Goal: Task Accomplishment & Management: Manage account settings

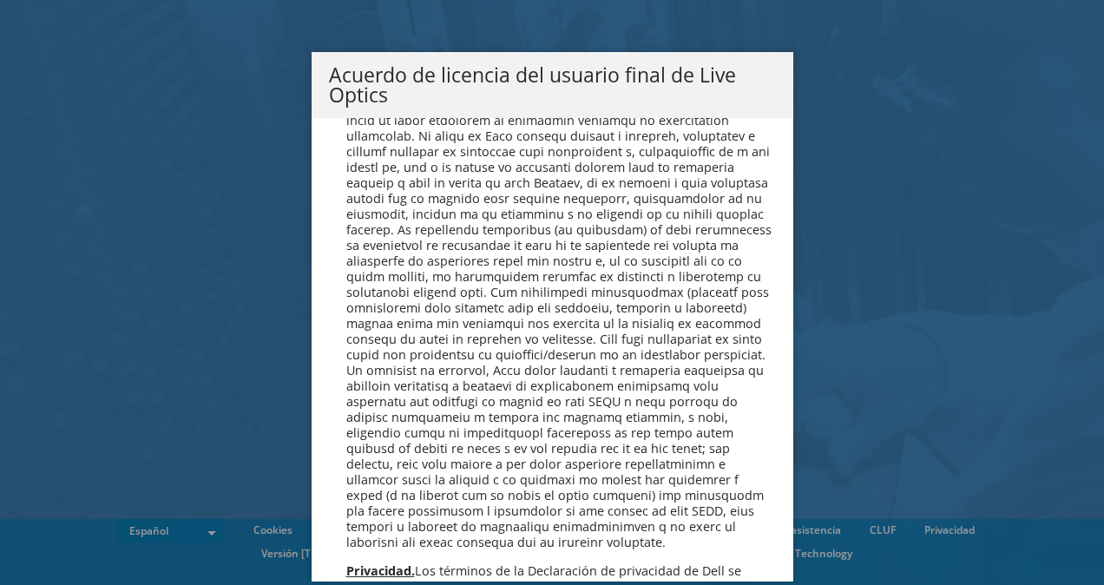
scroll to position [7363, 0]
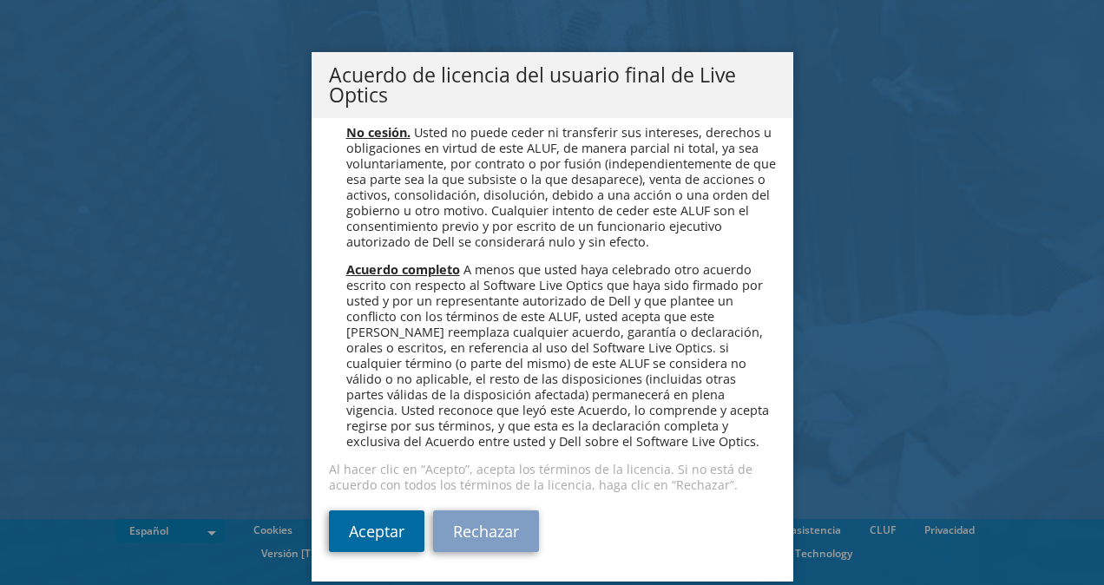
click at [383, 524] on link "Aceptar" at bounding box center [377, 532] width 96 height 42
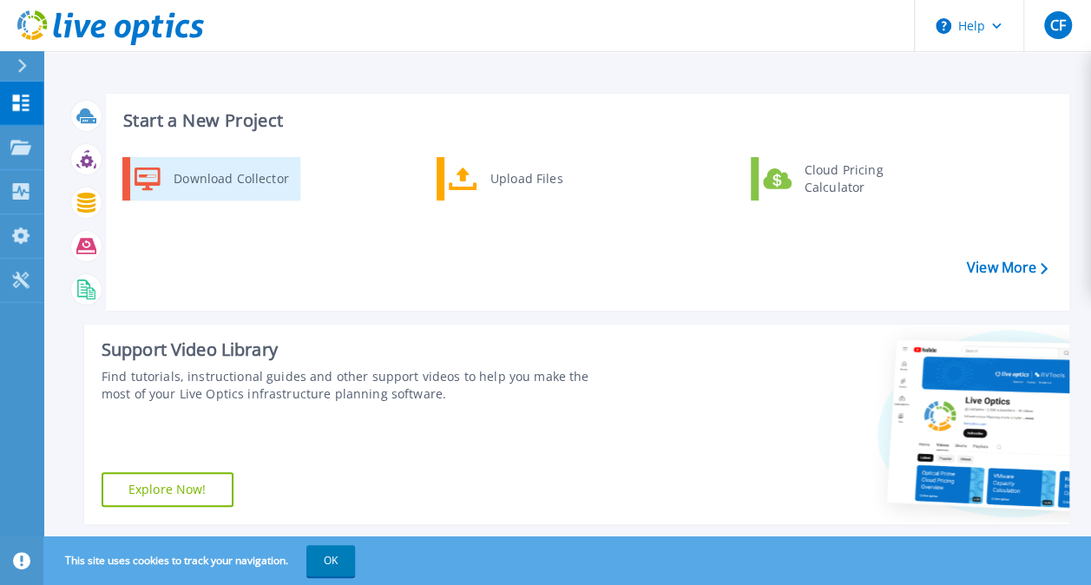
click at [237, 179] on div "Download Collector" at bounding box center [230, 178] width 131 height 35
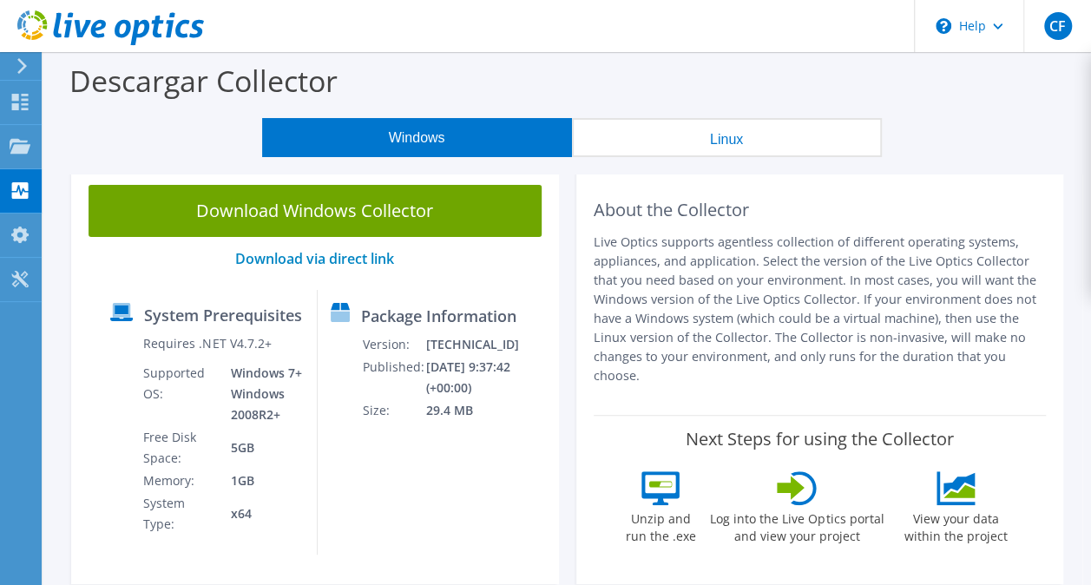
click at [237, 179] on div "Download Windows Collector Download via direct link System Prerequisites Requir…" at bounding box center [315, 376] width 488 height 417
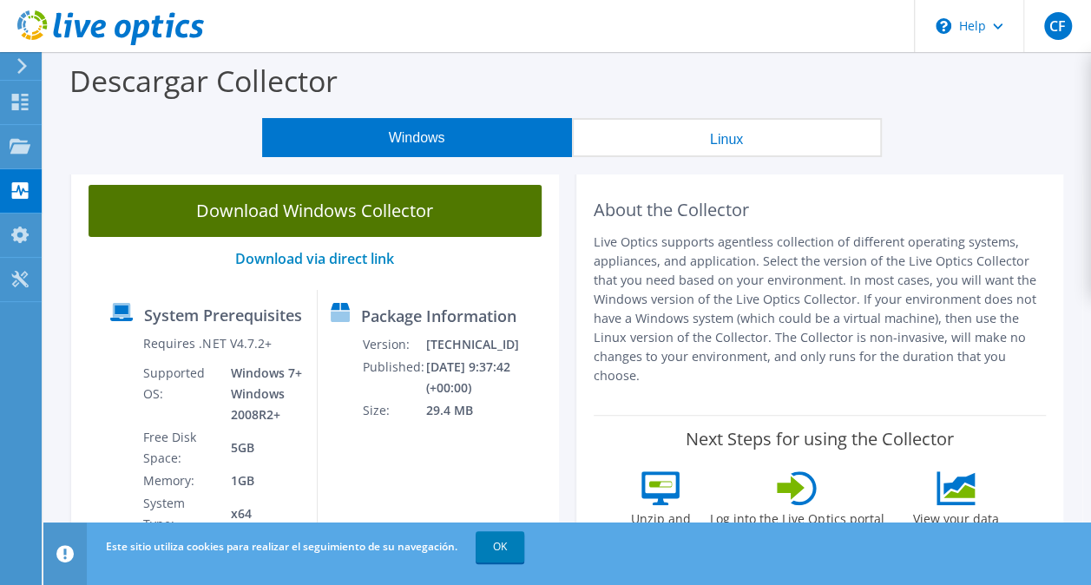
click at [346, 201] on link "Download Windows Collector" at bounding box center [315, 211] width 453 height 52
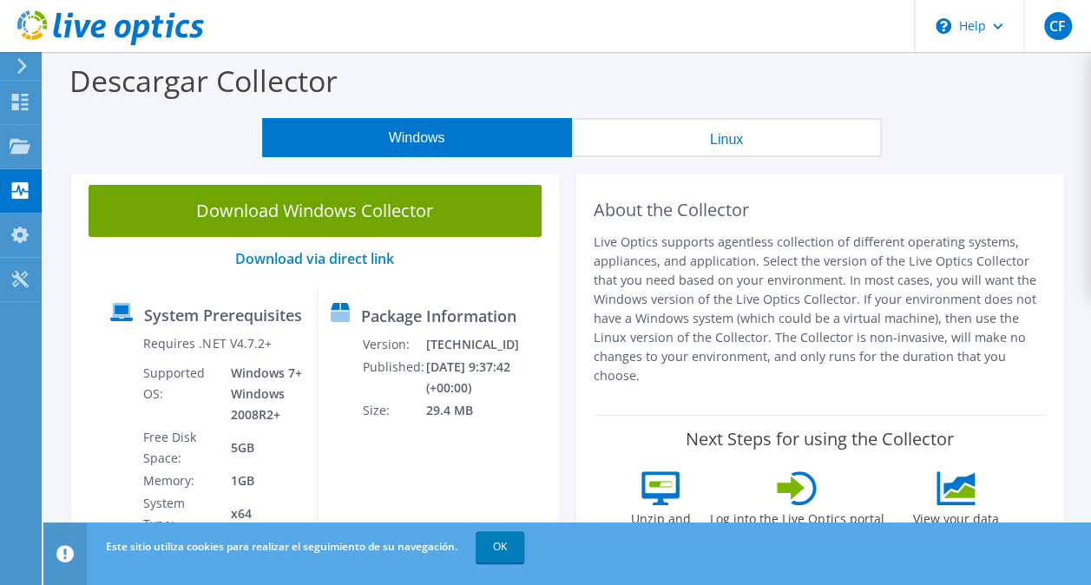
click at [504, 541] on link "OK" at bounding box center [500, 546] width 49 height 31
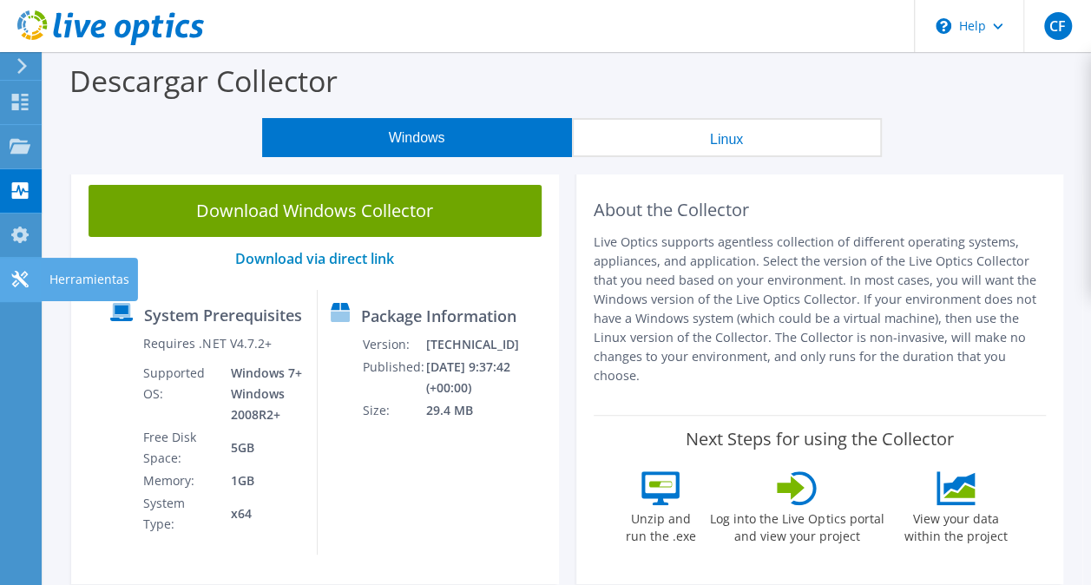
click at [18, 276] on use at bounding box center [19, 279] width 16 height 16
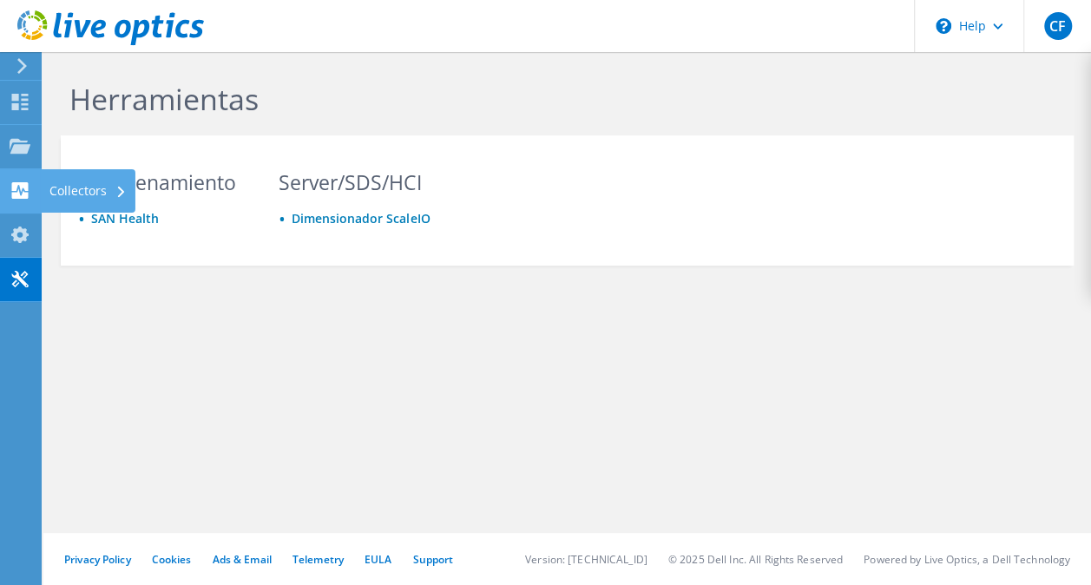
click at [20, 199] on div at bounding box center [20, 192] width 21 height 19
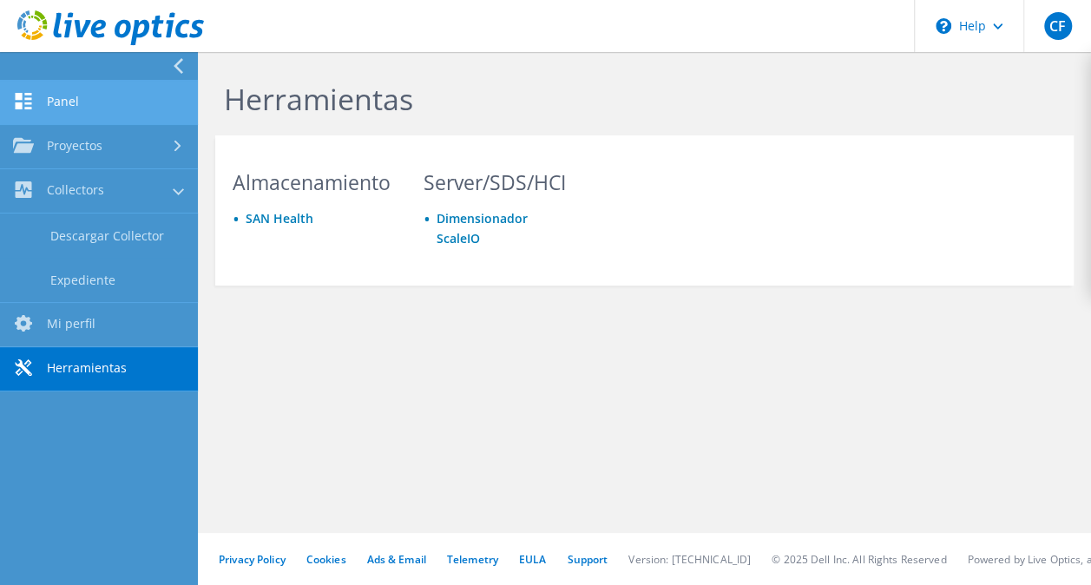
click at [111, 106] on link "Panel" at bounding box center [99, 103] width 198 height 44
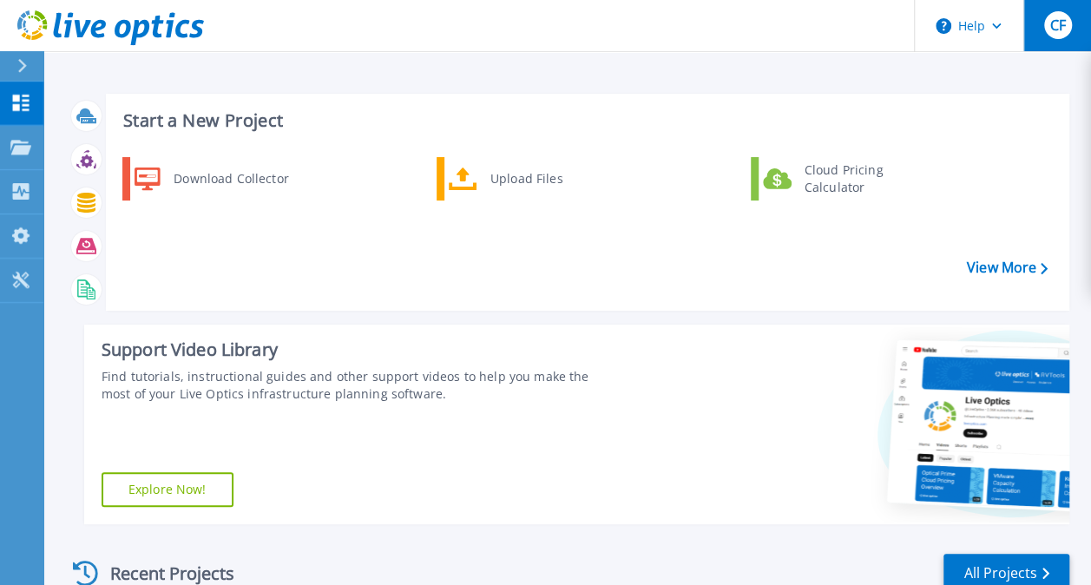
click at [1050, 29] on span "CF" at bounding box center [1058, 25] width 16 height 14
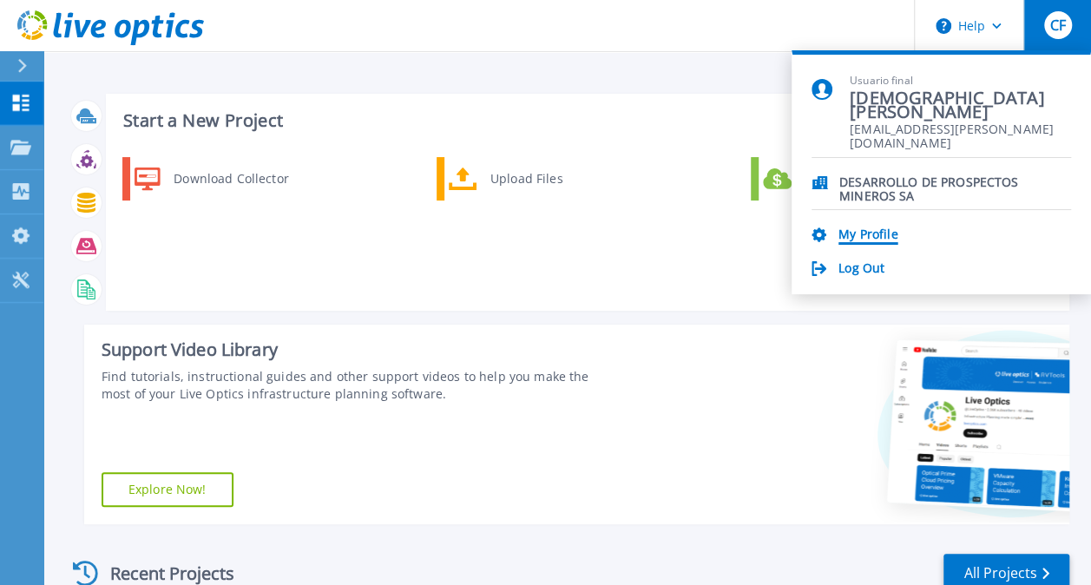
click at [872, 236] on link "My Profile" at bounding box center [868, 235] width 59 height 16
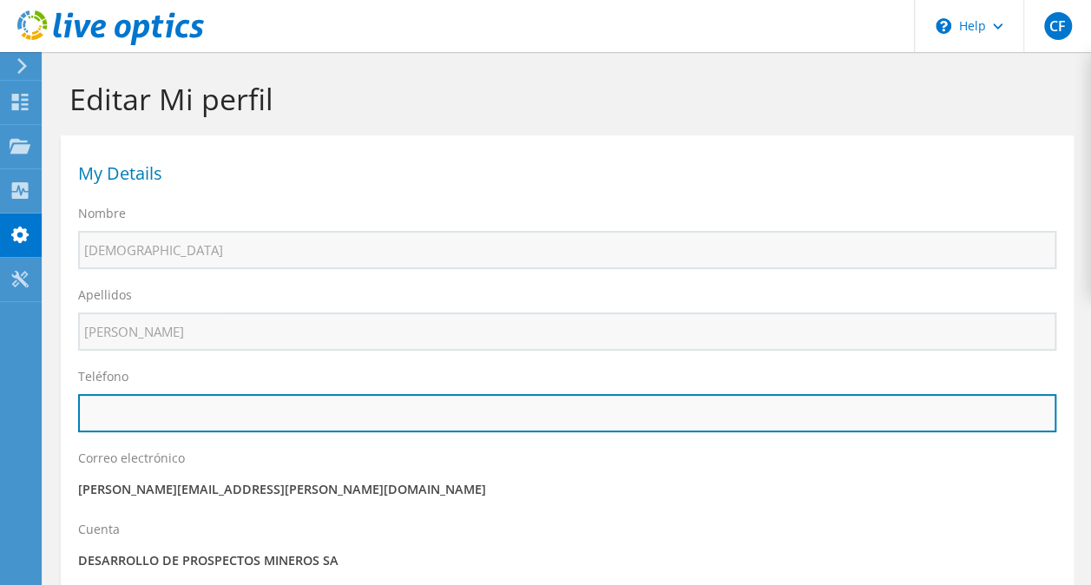
click at [557, 418] on input "text" at bounding box center [567, 413] width 979 height 38
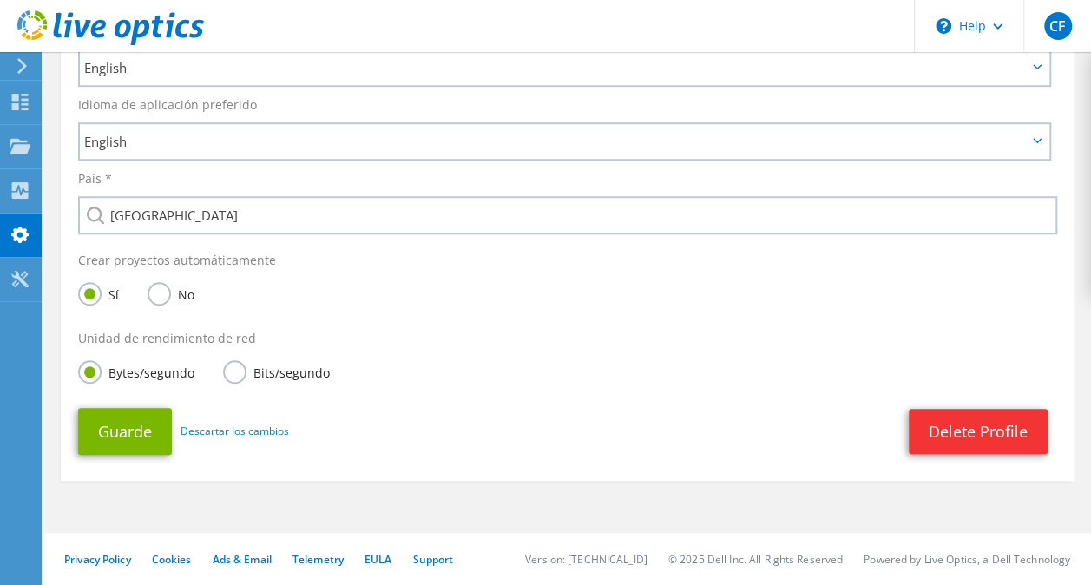
scroll to position [572, 0]
type input "[PHONE_NUMBER]"
click at [118, 428] on button "Guarde" at bounding box center [125, 431] width 94 height 47
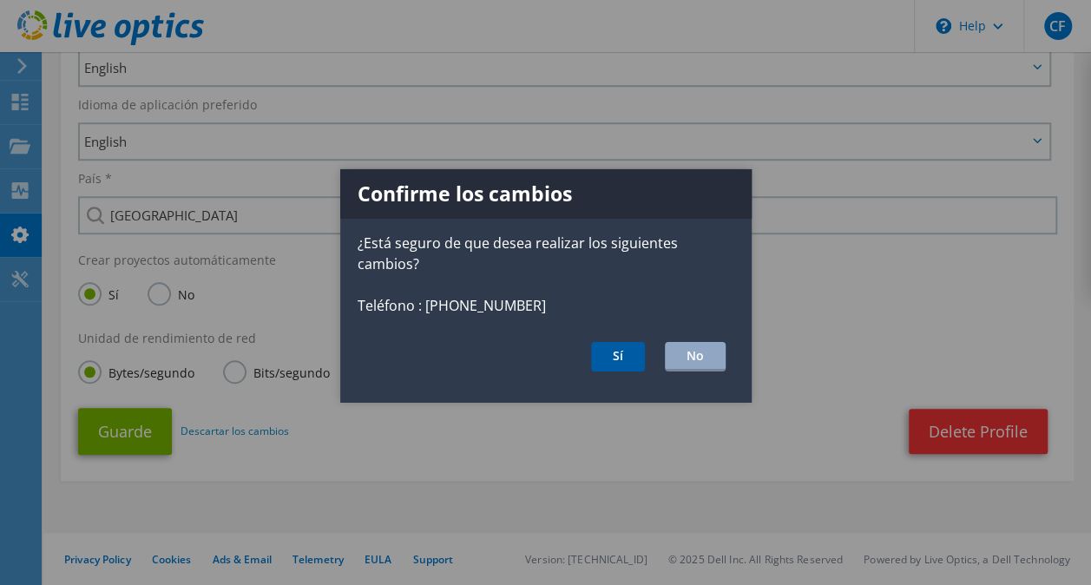
click at [625, 356] on button "Sí" at bounding box center [618, 356] width 54 height 30
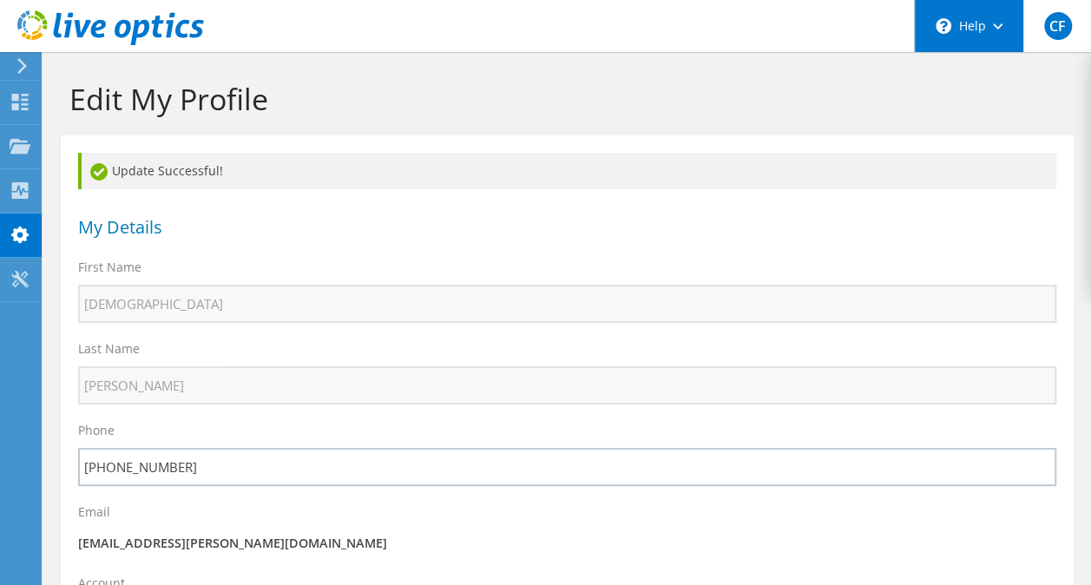
click at [986, 23] on div "\n Help" at bounding box center [968, 26] width 109 height 52
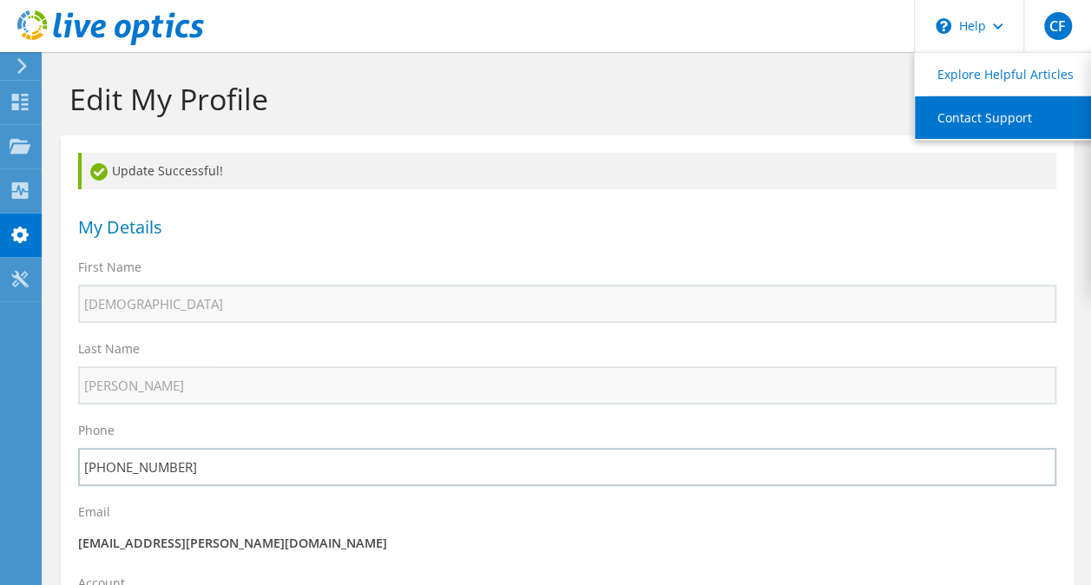
click at [982, 106] on link "Contact Support" at bounding box center [1012, 117] width 194 height 43
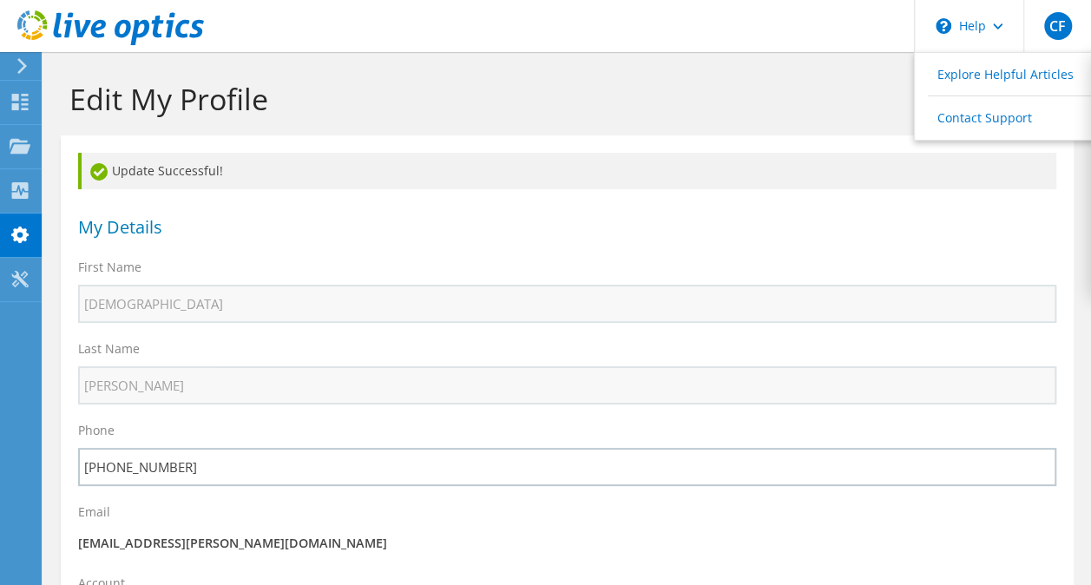
click at [252, 205] on div "My Details" at bounding box center [567, 224] width 1013 height 52
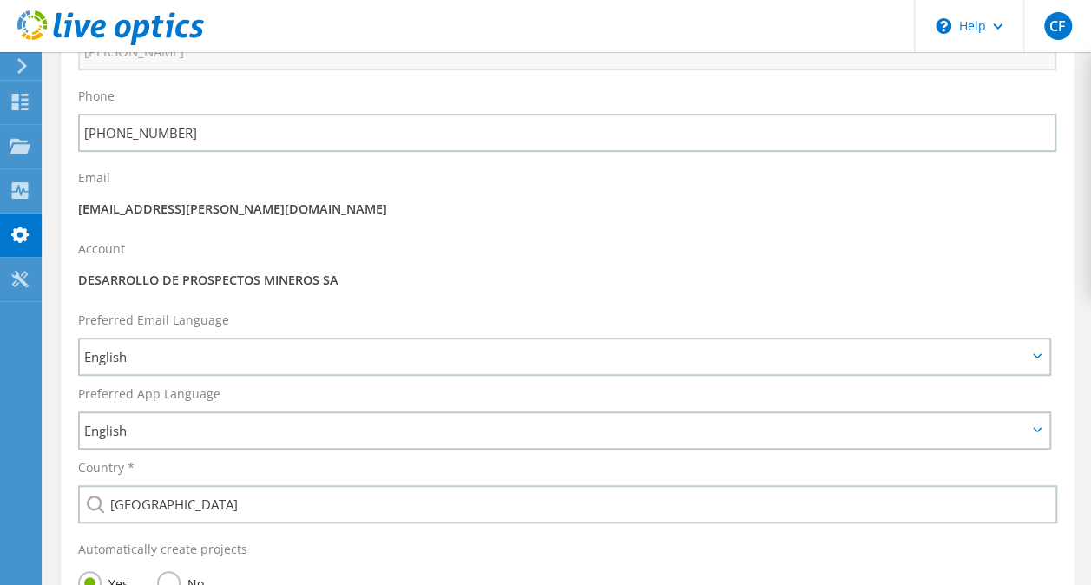
scroll to position [339, 0]
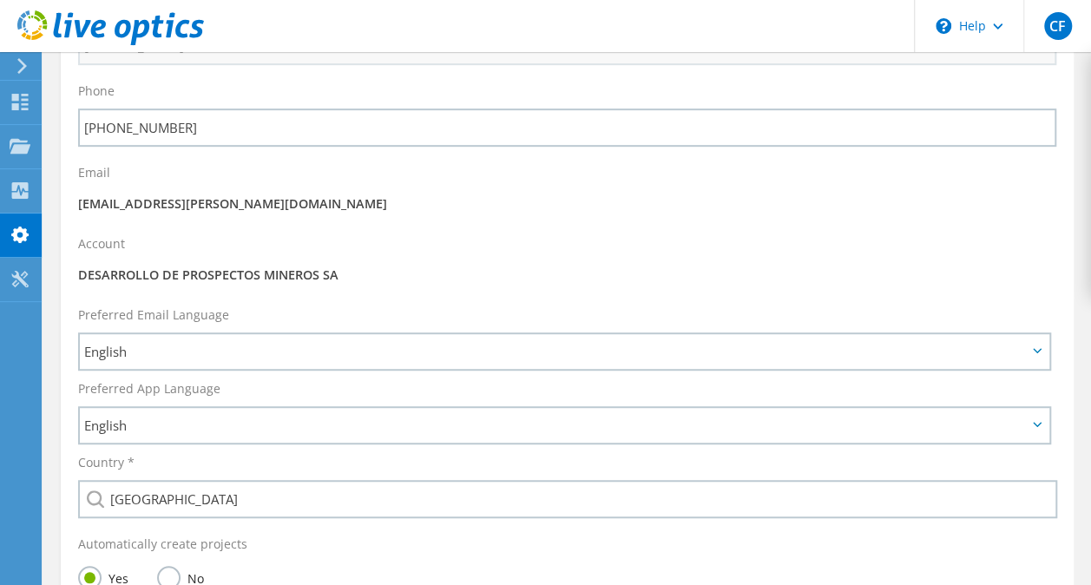
drag, startPoint x: 344, startPoint y: 275, endPoint x: 65, endPoint y: 276, distance: 278.7
click at [65, 276] on div "Account DESARROLLO DE PROSPECTOS MINEROS SA" at bounding box center [567, 262] width 1013 height 71
copy p "DESARROLLO DE PROSPECTOS MINEROS SA"
